Goal: Find specific page/section: Find specific page/section

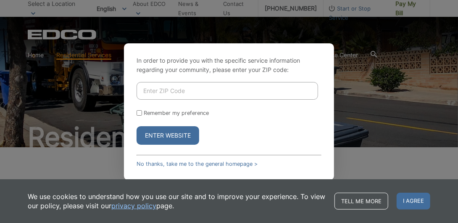
click at [165, 89] on input "Enter ZIP Code" at bounding box center [226, 91] width 181 height 18
type input "92019"
click at [139, 113] on input "Remember my preference" at bounding box center [138, 112] width 5 height 5
checkbox input "true"
click at [166, 134] on button "Enter Website" at bounding box center [167, 135] width 63 height 18
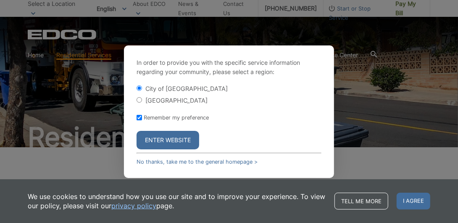
click at [139, 100] on input "[GEOGRAPHIC_DATA]" at bounding box center [138, 99] width 5 height 5
radio input "true"
click at [170, 139] on button "Enter Website" at bounding box center [167, 140] width 63 height 18
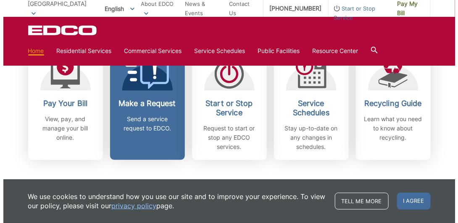
scroll to position [252, 0]
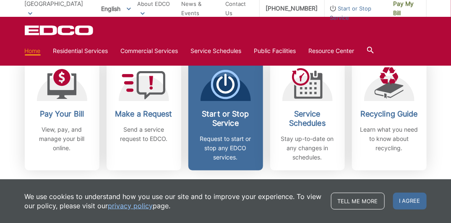
click at [228, 87] on icon at bounding box center [225, 84] width 29 height 29
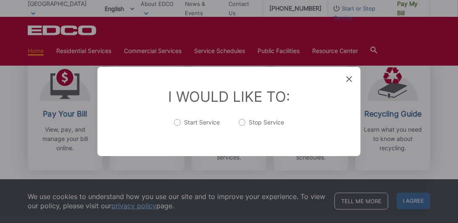
click at [180, 123] on label "Start Service" at bounding box center [197, 126] width 46 height 17
radio input "true"
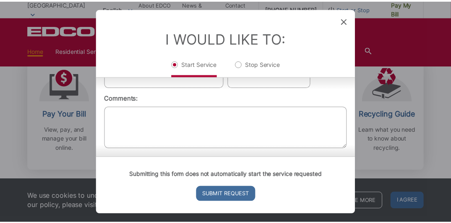
scroll to position [0, 0]
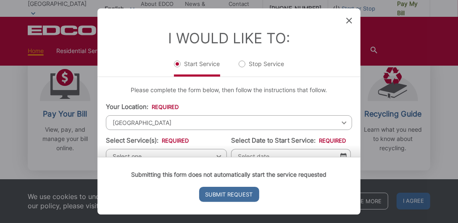
click at [349, 19] on icon at bounding box center [349, 21] width 6 height 6
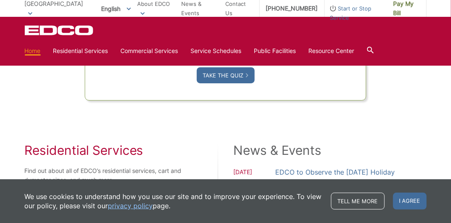
scroll to position [672, 0]
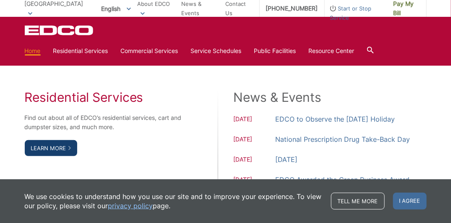
click at [55, 147] on link "Learn More" at bounding box center [51, 148] width 52 height 16
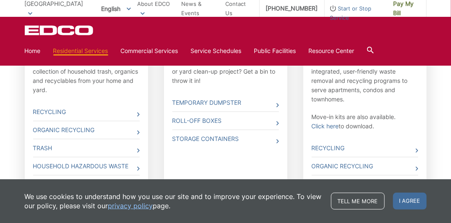
scroll to position [336, 0]
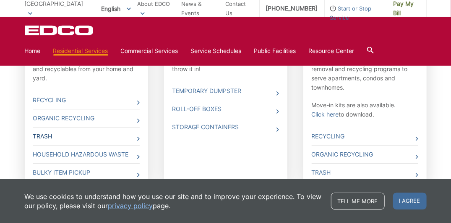
click at [139, 137] on icon at bounding box center [138, 138] width 3 height 4
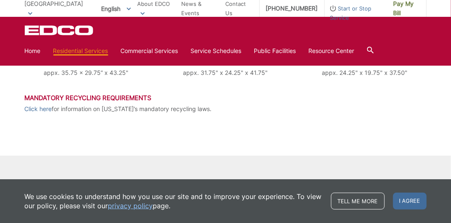
scroll to position [474, 0]
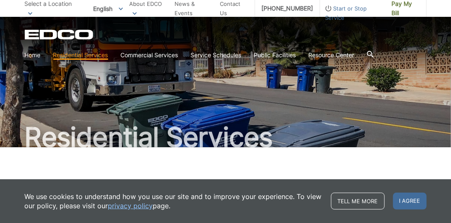
scroll to position [30, 0]
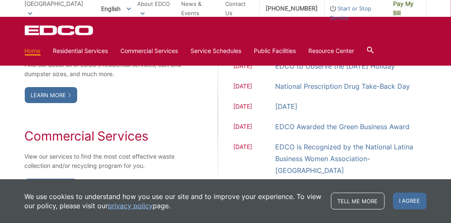
scroll to position [714, 0]
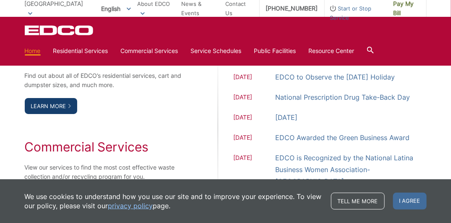
click at [50, 106] on link "Learn More" at bounding box center [51, 106] width 52 height 16
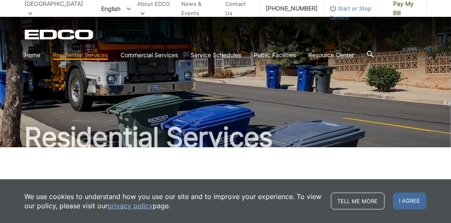
scroll to position [42, 0]
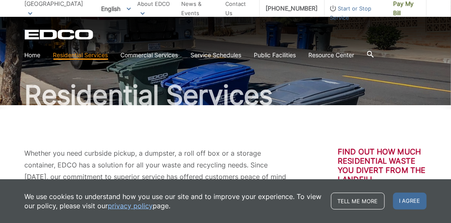
drag, startPoint x: 402, startPoint y: 197, endPoint x: 358, endPoint y: 194, distance: 44.3
click at [402, 197] on span "I agree" at bounding box center [411, 200] width 34 height 17
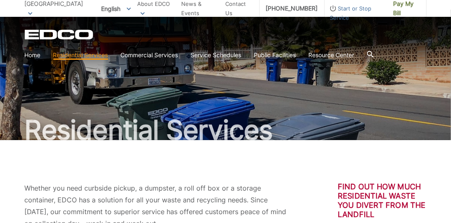
scroll to position [0, 0]
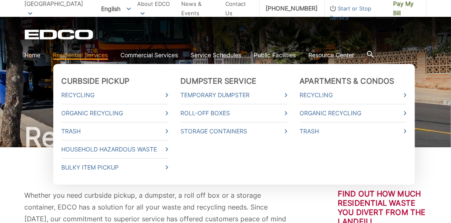
click at [100, 53] on link "Residential Services" at bounding box center [80, 54] width 55 height 9
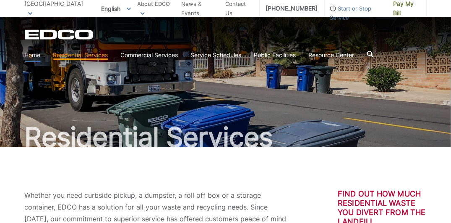
click at [29, 56] on link "Home" at bounding box center [33, 54] width 16 height 9
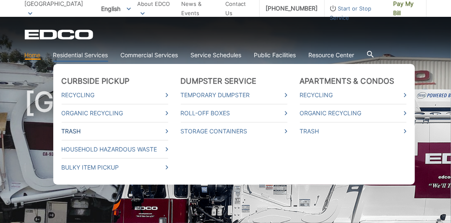
click at [165, 132] on link "Trash" at bounding box center [115, 130] width 107 height 9
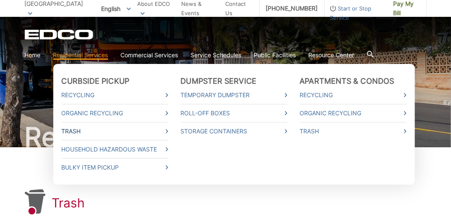
click at [76, 129] on link "Trash" at bounding box center [115, 130] width 107 height 9
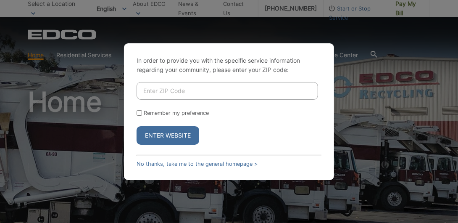
click at [180, 95] on input "Enter ZIP Code" at bounding box center [226, 91] width 181 height 18
type input "92019"
click at [139, 112] on input "Remember my preference" at bounding box center [138, 112] width 5 height 5
checkbox input "true"
click at [176, 134] on button "Enter Website" at bounding box center [167, 135] width 63 height 18
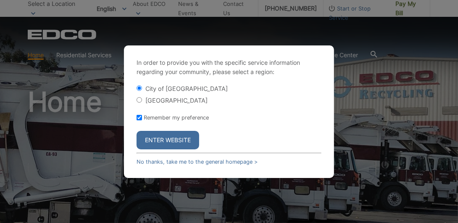
click at [175, 135] on button "Enter Website" at bounding box center [167, 140] width 63 height 18
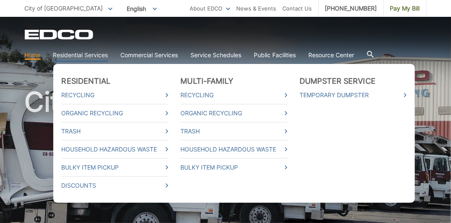
click at [96, 55] on link "Residential Services" at bounding box center [80, 54] width 55 height 9
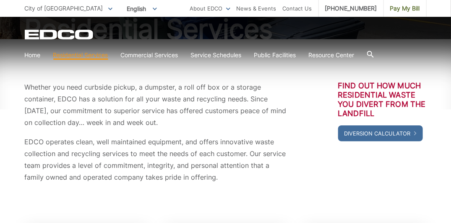
scroll to position [84, 0]
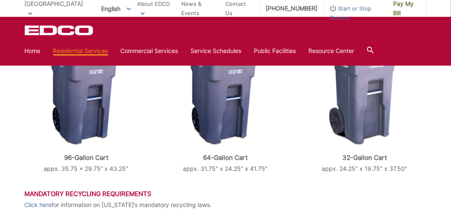
scroll to position [378, 0]
